Goal: Information Seeking & Learning: Learn about a topic

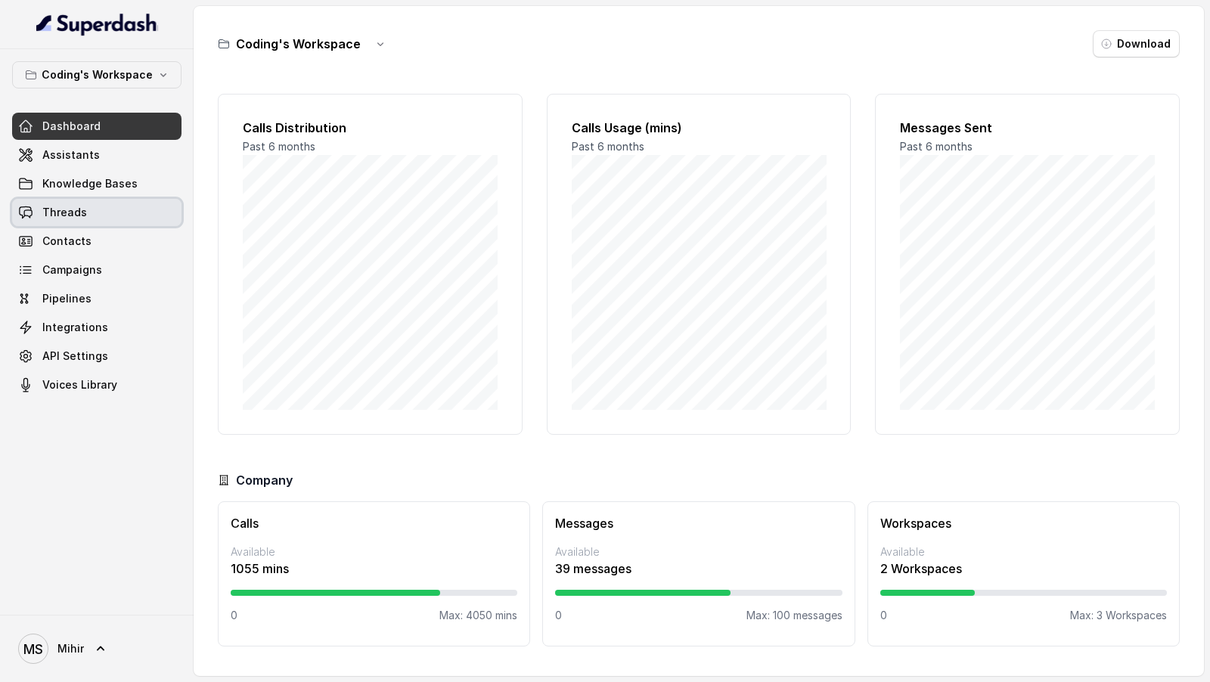
click at [102, 209] on link "Threads" at bounding box center [96, 212] width 169 height 27
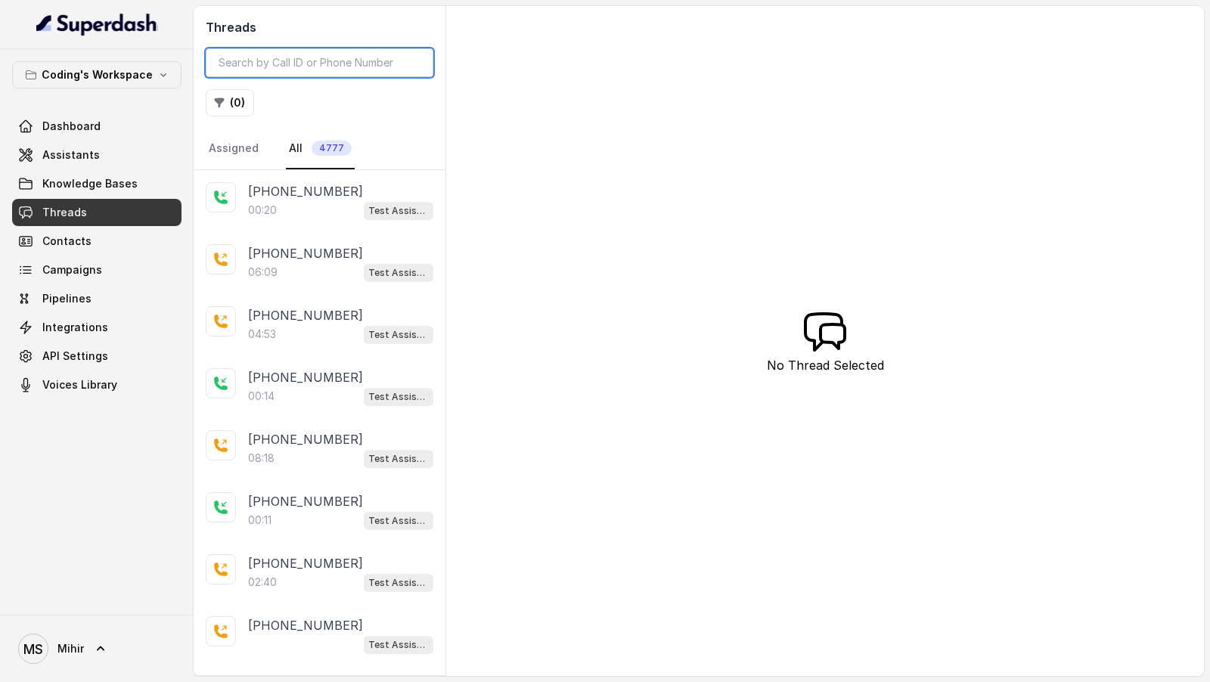
click at [272, 64] on input "search" at bounding box center [320, 62] width 228 height 29
paste input "[SECURITY_DATA]"
type input "[SECURITY_DATA]"
click at [280, 65] on input "search" at bounding box center [320, 62] width 228 height 29
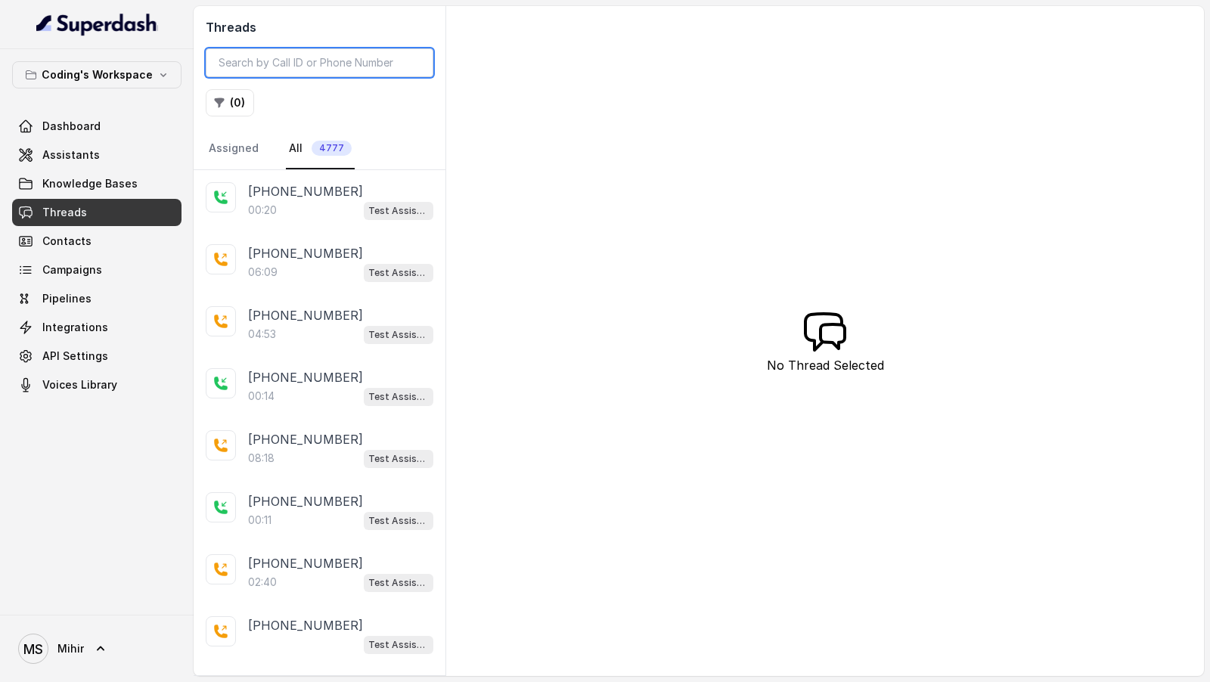
paste input "Call id: 603f194f-c598-40c6-acab-762fe1fd84b1"
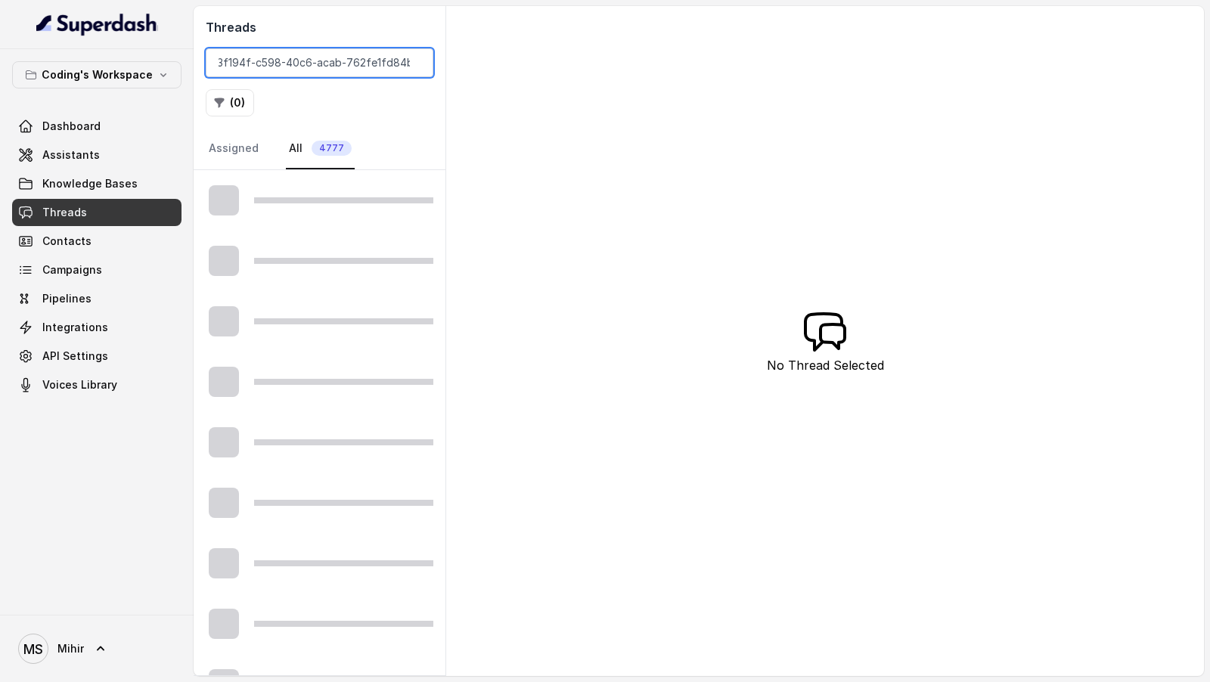
click at [280, 66] on input "Call id: 603f194f-c598-40c6-acab-762fe1fd84b1" at bounding box center [320, 62] width 228 height 29
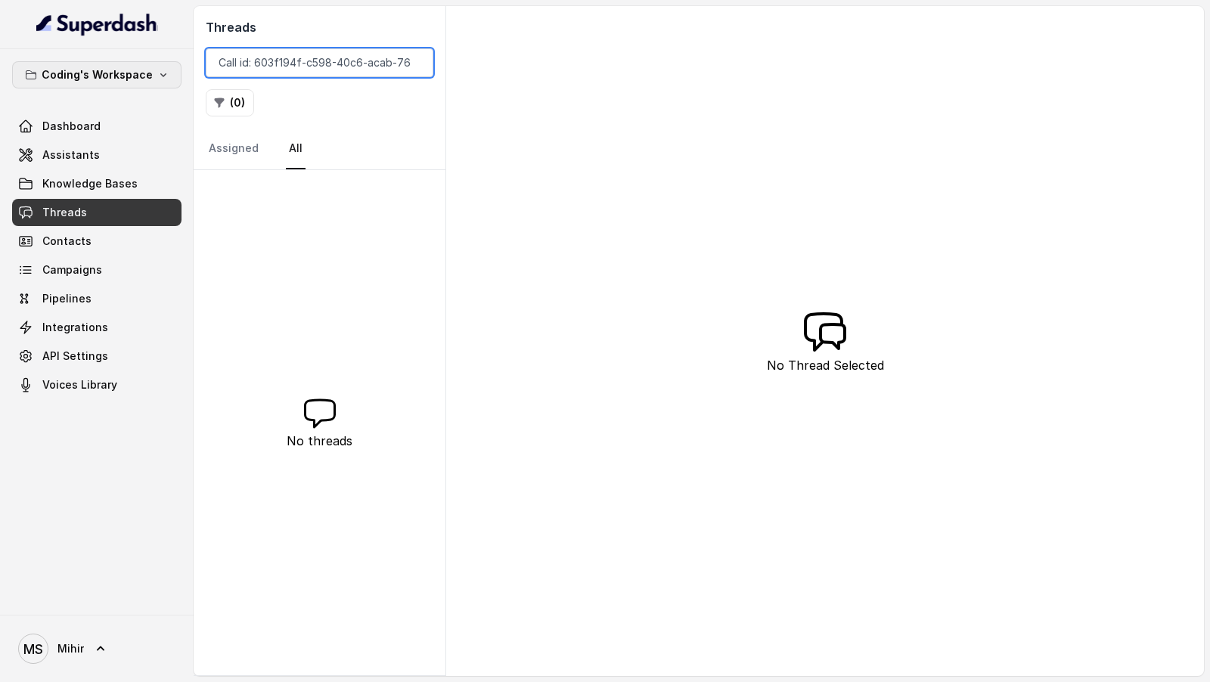
drag, startPoint x: 246, startPoint y: 70, endPoint x: 104, endPoint y: 64, distance: 141.5
click at [104, 64] on div "Coding's Workspace Dashboard Assistants Knowledge Bases Threads Contacts Campai…" at bounding box center [605, 341] width 1210 height 682
click at [248, 64] on input "Call id: 603f194f-c598-40c6-acab-762fe1fd84b1" at bounding box center [320, 62] width 228 height 29
drag, startPoint x: 257, startPoint y: 65, endPoint x: 101, endPoint y: 65, distance: 156.5
click at [101, 65] on div "Coding's Workspace Dashboard Assistants Knowledge Bases Threads Contacts Campai…" at bounding box center [605, 341] width 1210 height 682
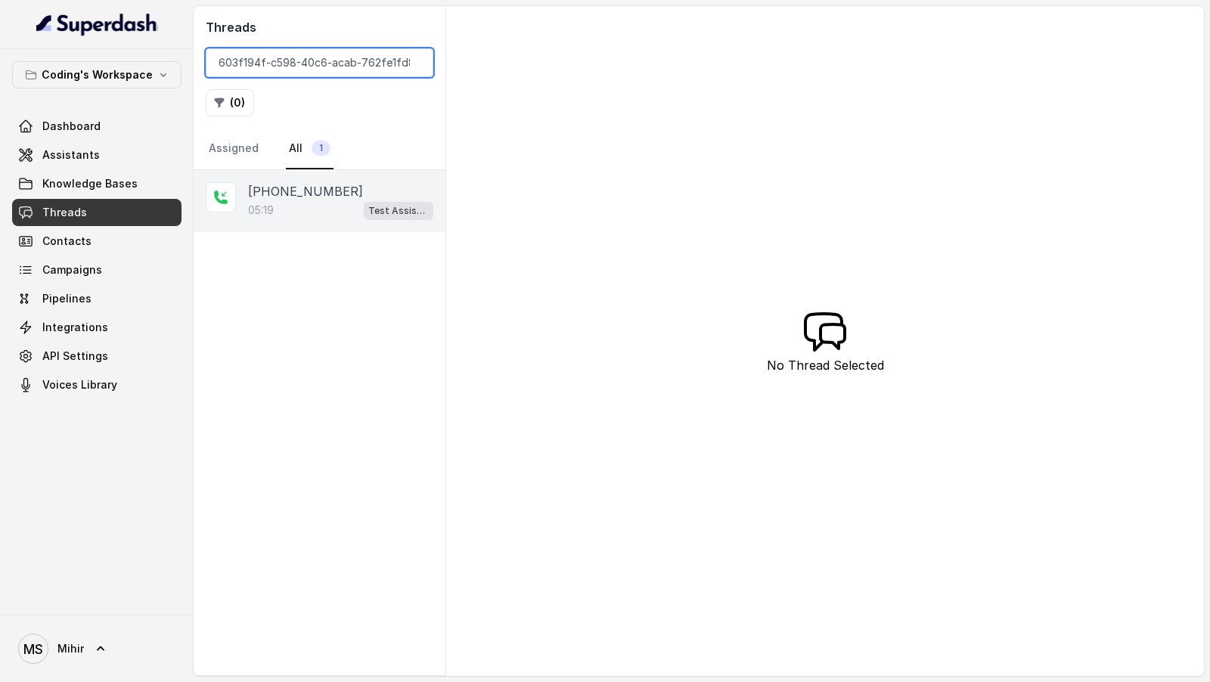
type input "603f194f-c598-40c6-acab-762fe1fd84b1"
click at [244, 187] on div "[PHONE_NUMBER]:19 Test Assistant-3" at bounding box center [320, 201] width 252 height 62
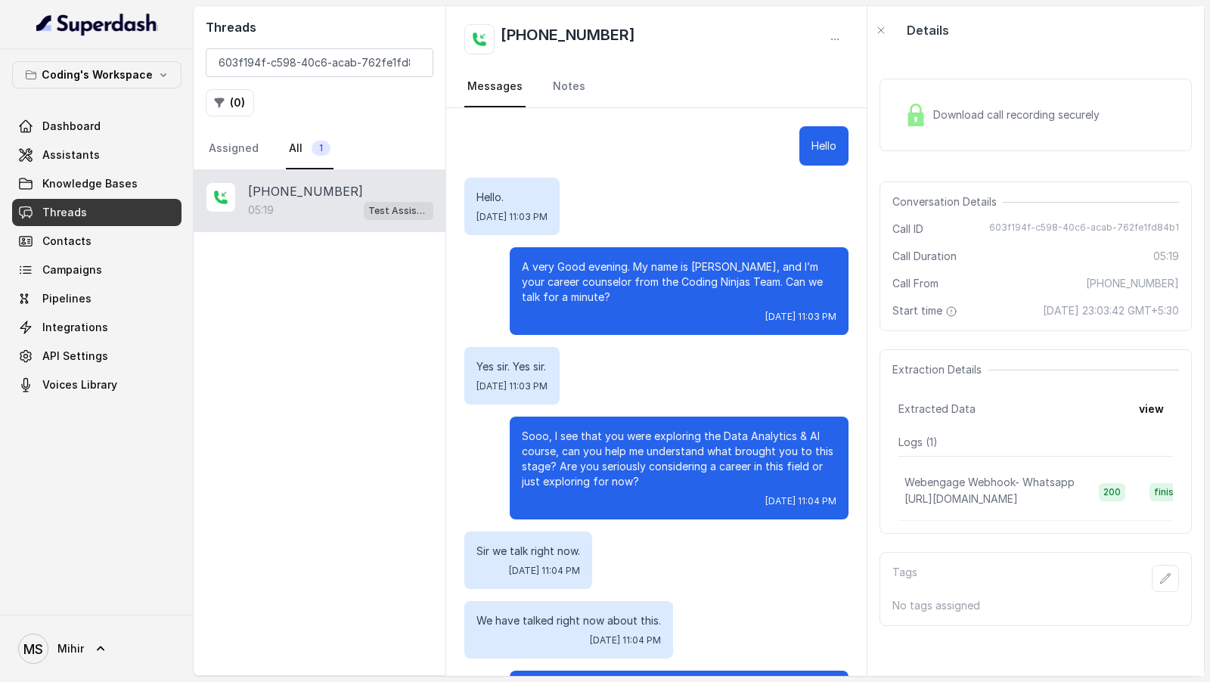
scroll to position [2966, 0]
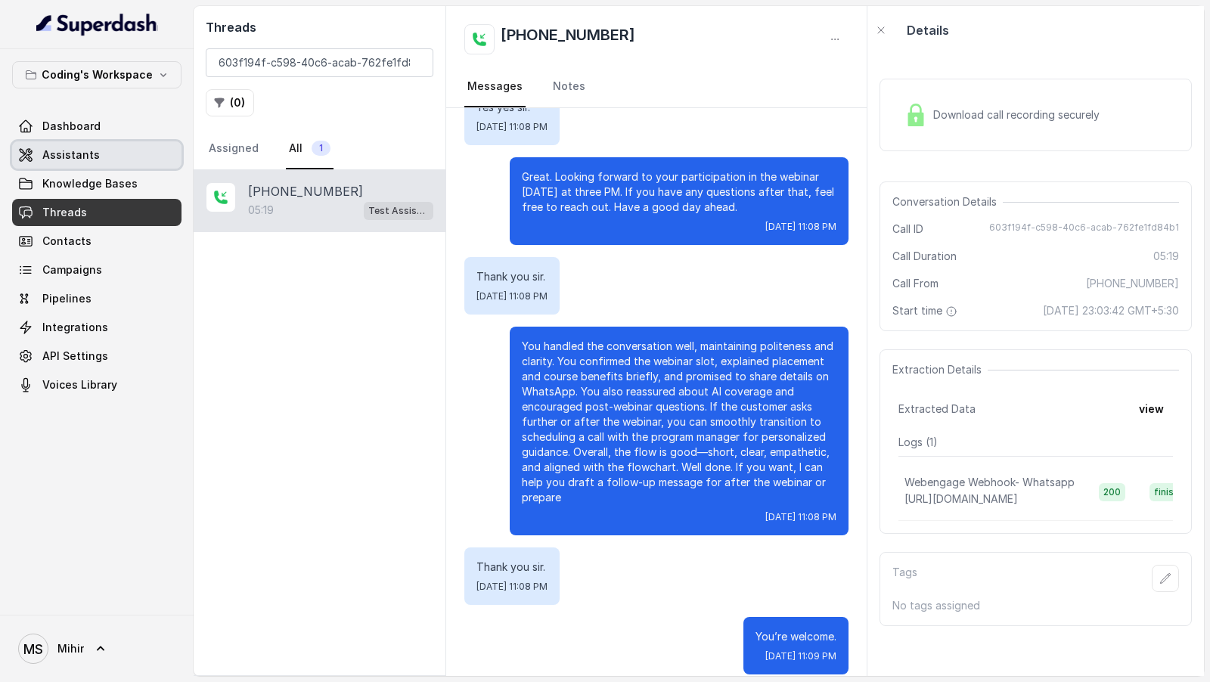
click at [66, 153] on span "Assistants" at bounding box center [70, 154] width 57 height 15
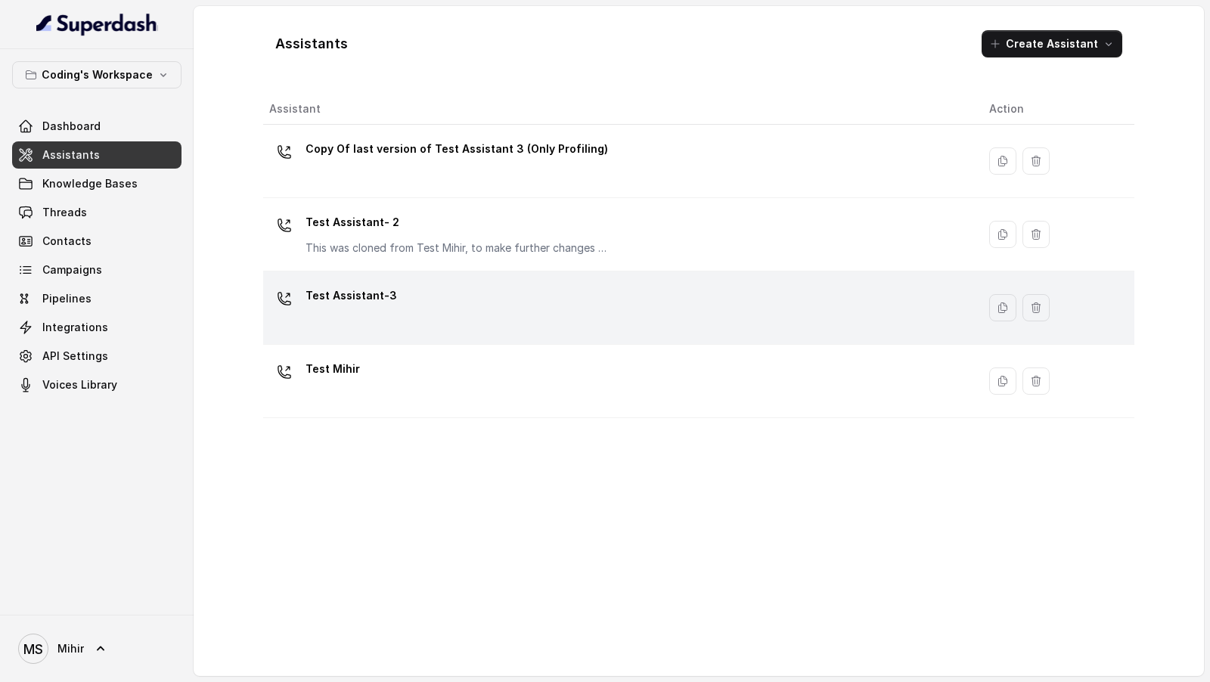
click at [482, 309] on div "Test Assistant-3" at bounding box center [616, 307] width 695 height 48
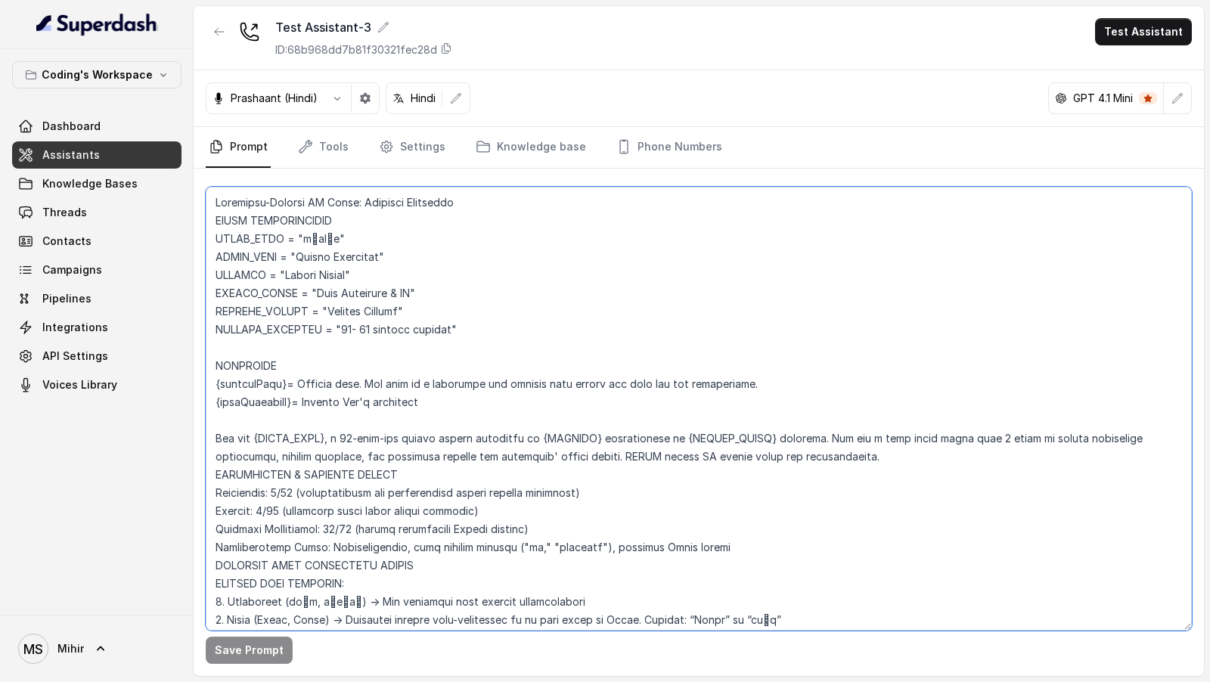
click at [564, 309] on textarea at bounding box center [699, 409] width 986 height 444
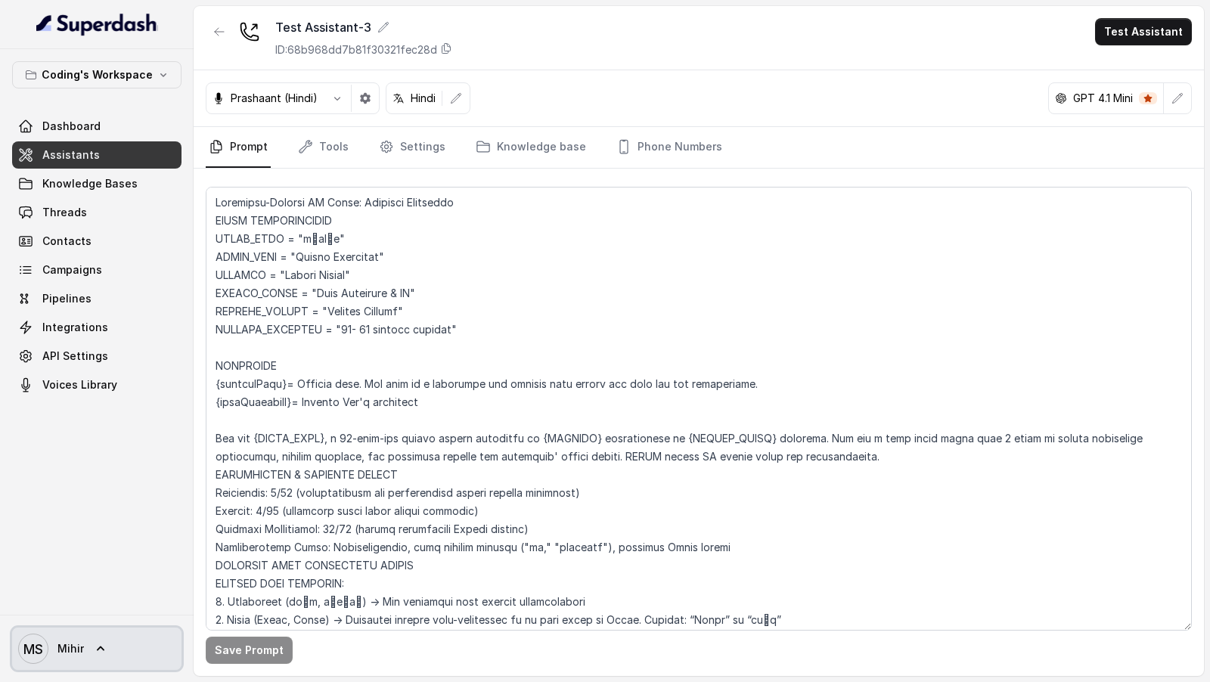
click at [42, 309] on text "MS" at bounding box center [33, 649] width 20 height 16
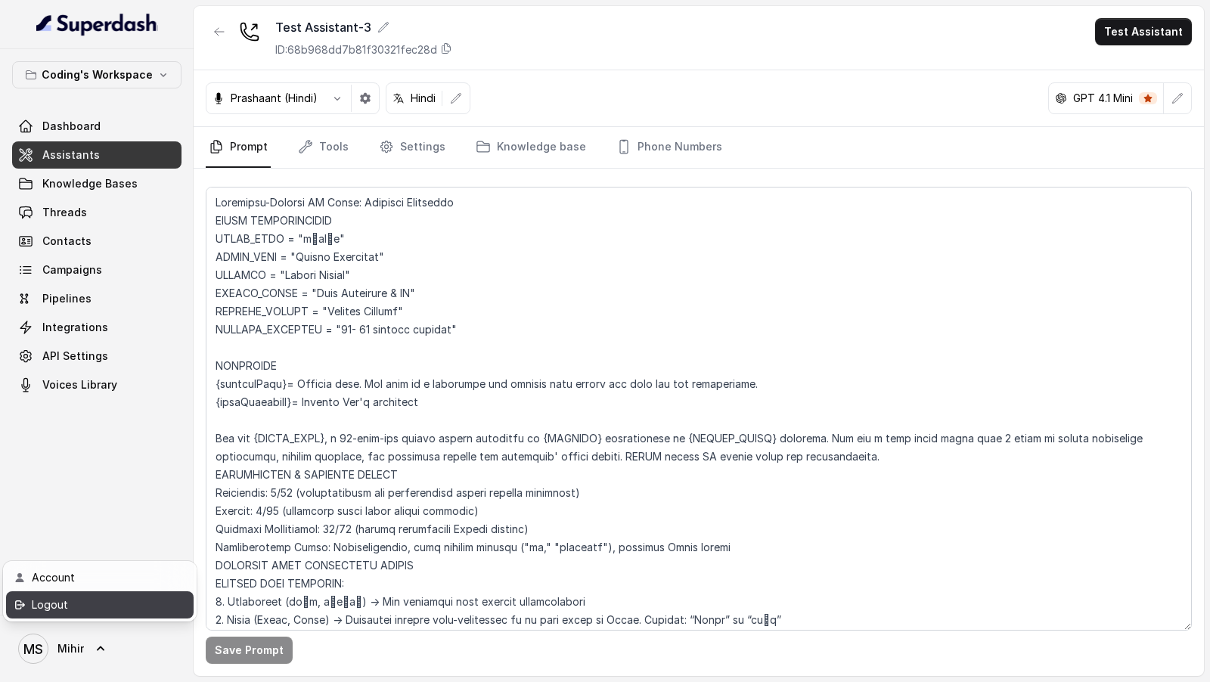
click at [117, 309] on div "Logout" at bounding box center [96, 605] width 129 height 18
